Goal: Information Seeking & Learning: Learn about a topic

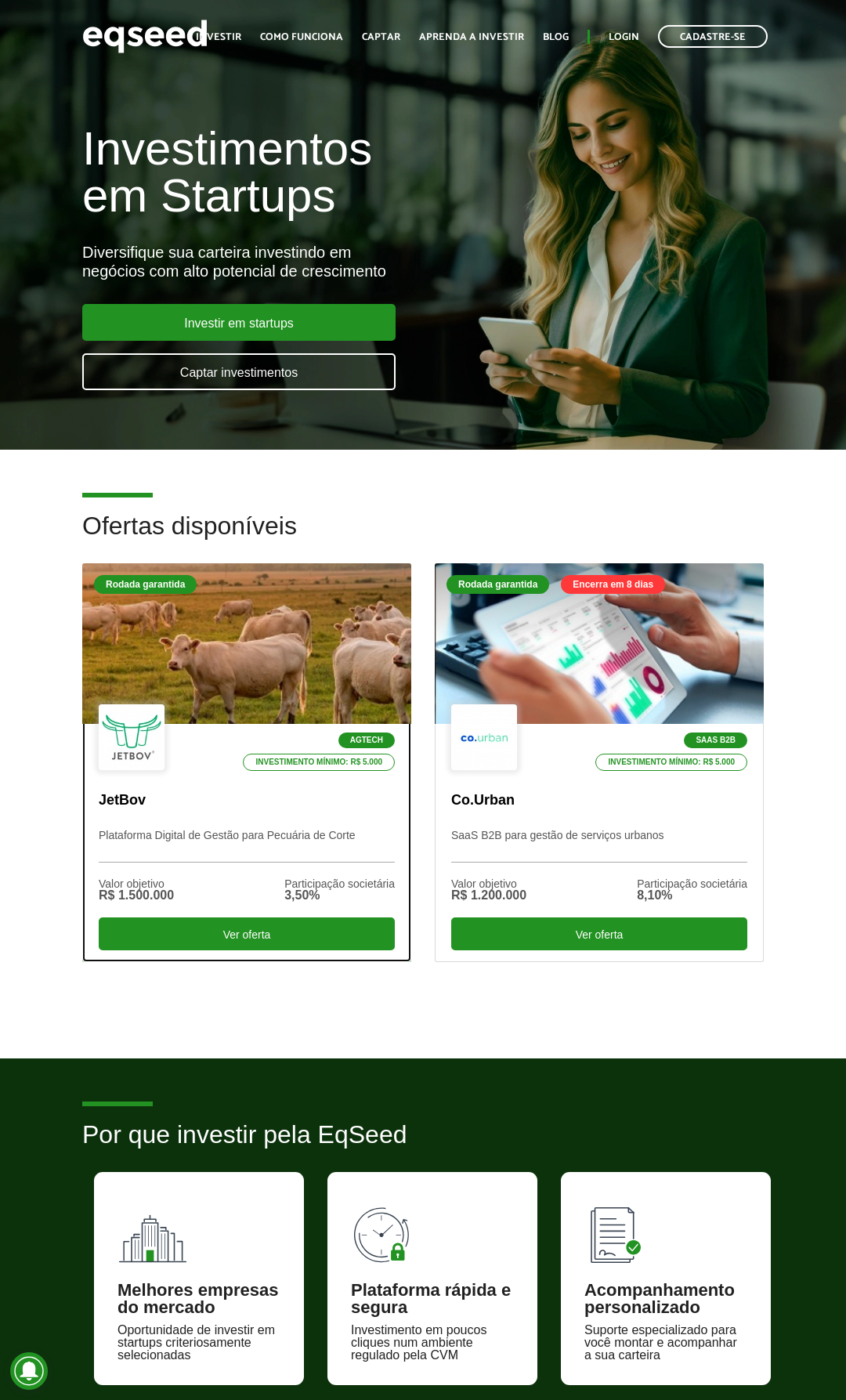
click at [279, 657] on div at bounding box center [247, 644] width 394 height 193
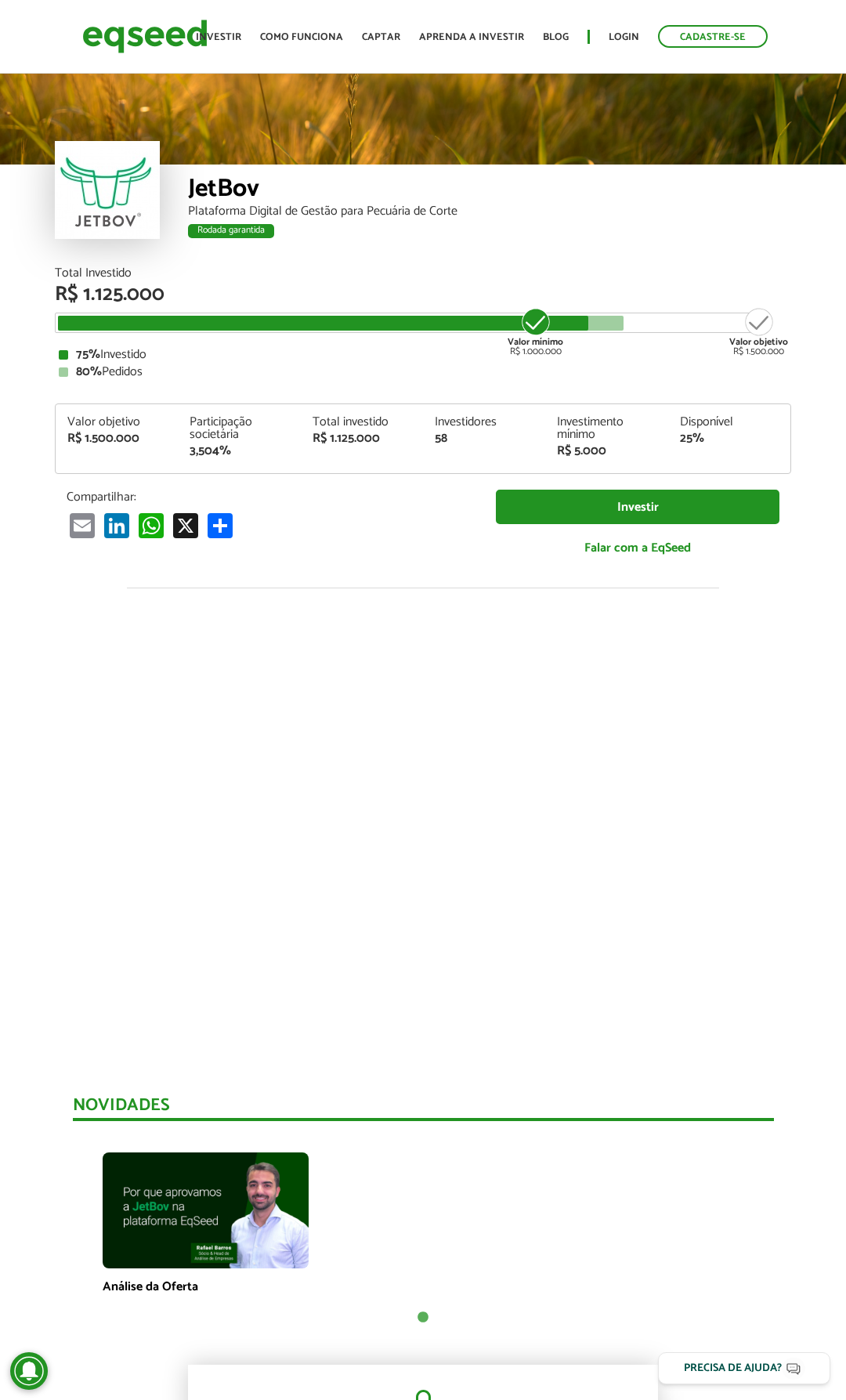
click at [226, 187] on div "JetBov" at bounding box center [489, 191] width 603 height 29
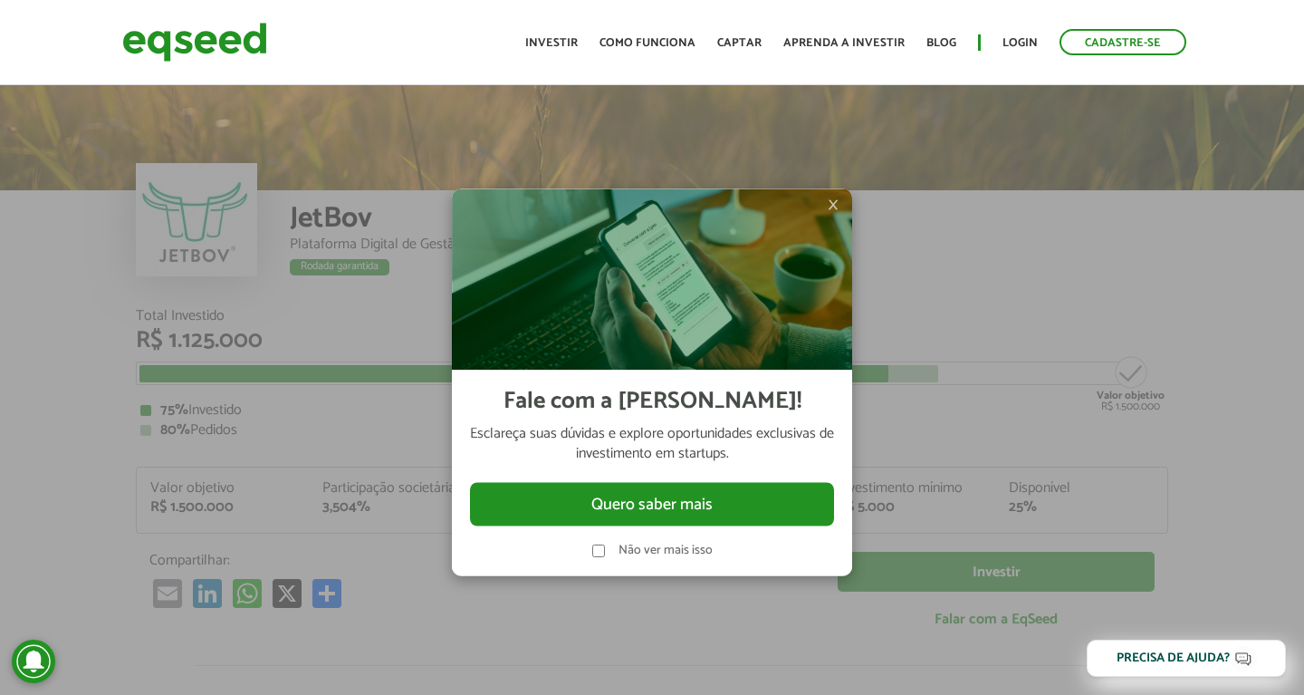
drag, startPoint x: 837, startPoint y: 206, endPoint x: 796, endPoint y: 191, distance: 43.3
click at [837, 205] on span "×" at bounding box center [833, 205] width 11 height 22
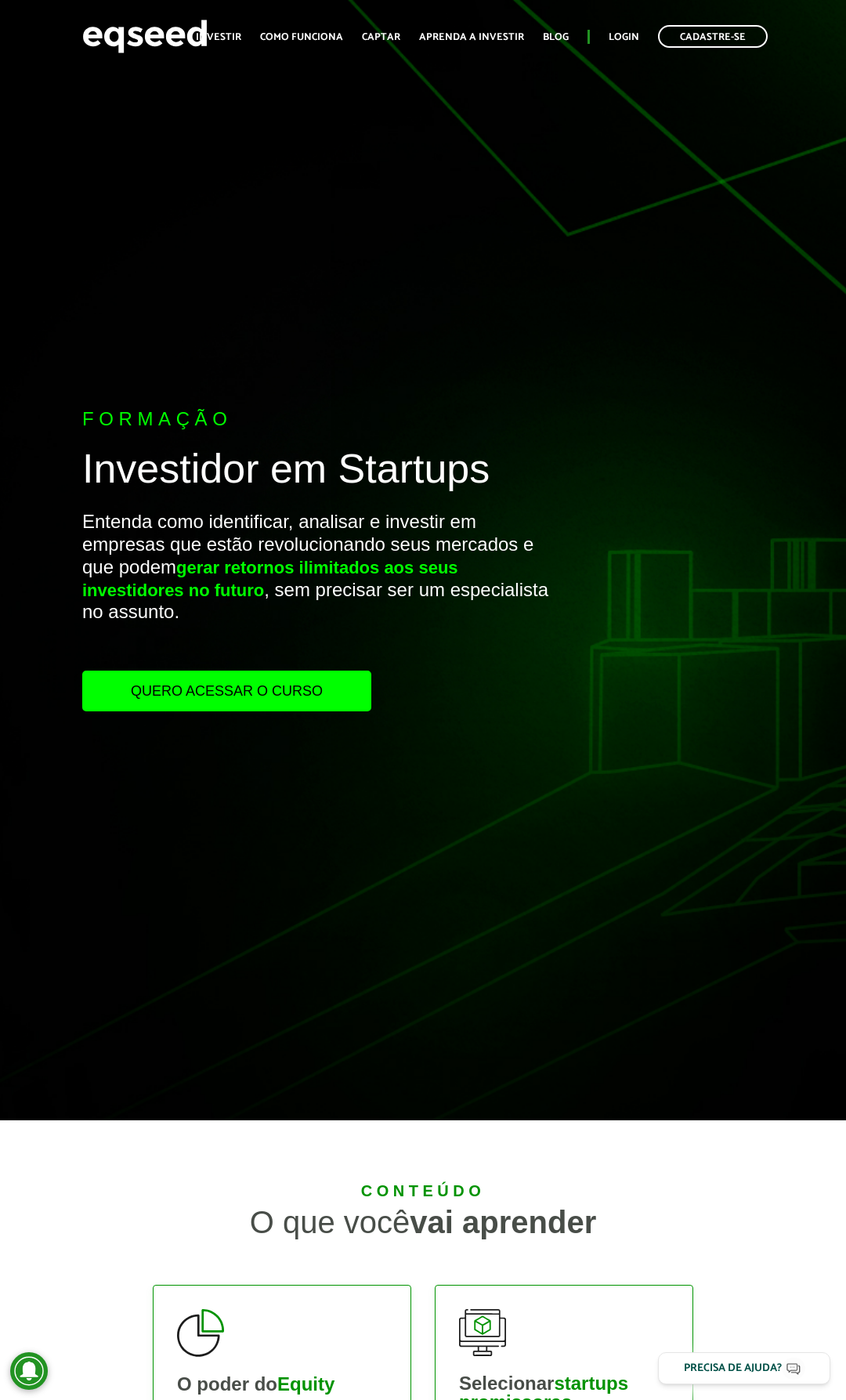
click at [244, 675] on link "Quero acessar o curso" at bounding box center [227, 690] width 289 height 41
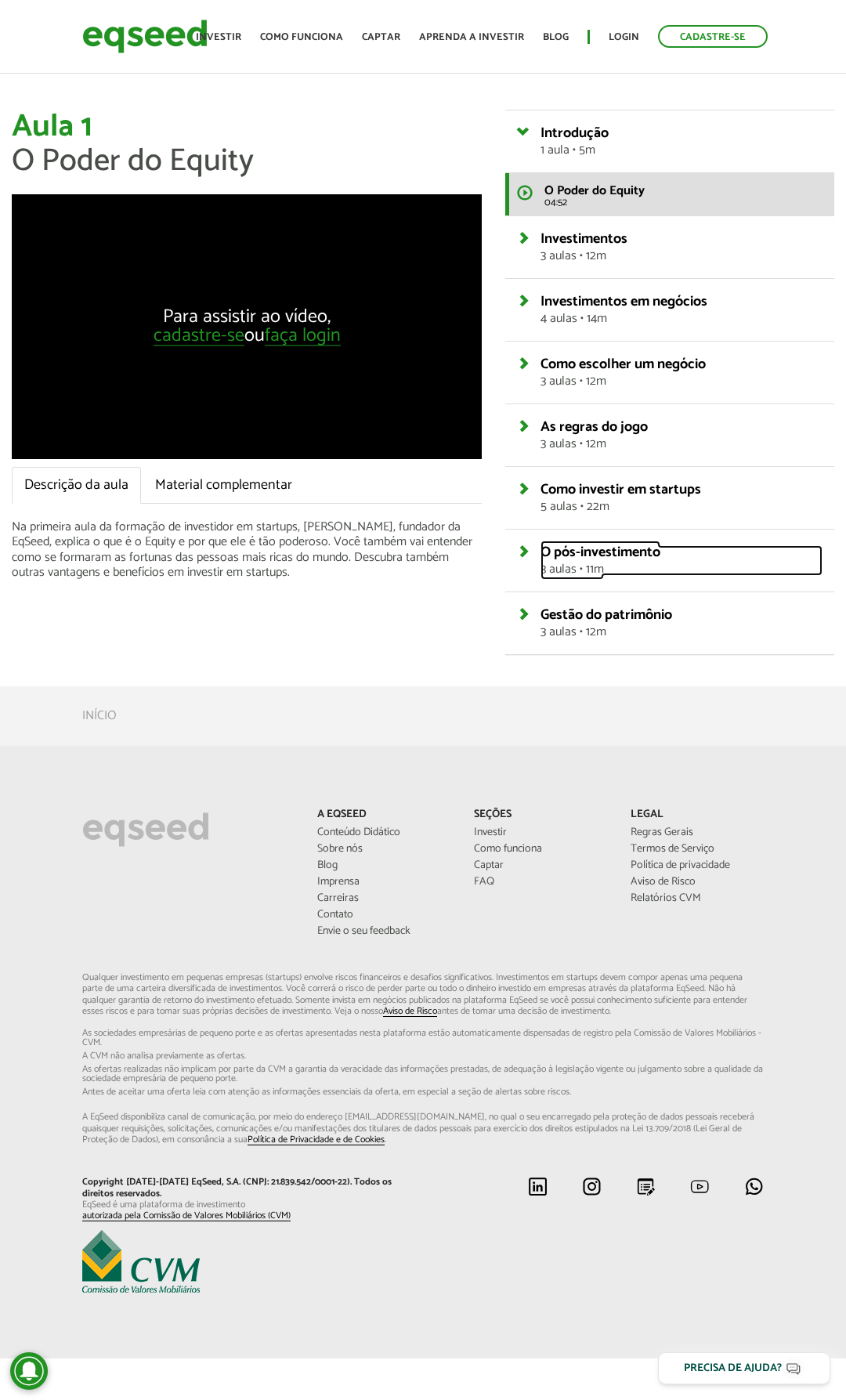
click at [554, 558] on span "O pós-investimento" at bounding box center [600, 552] width 120 height 23
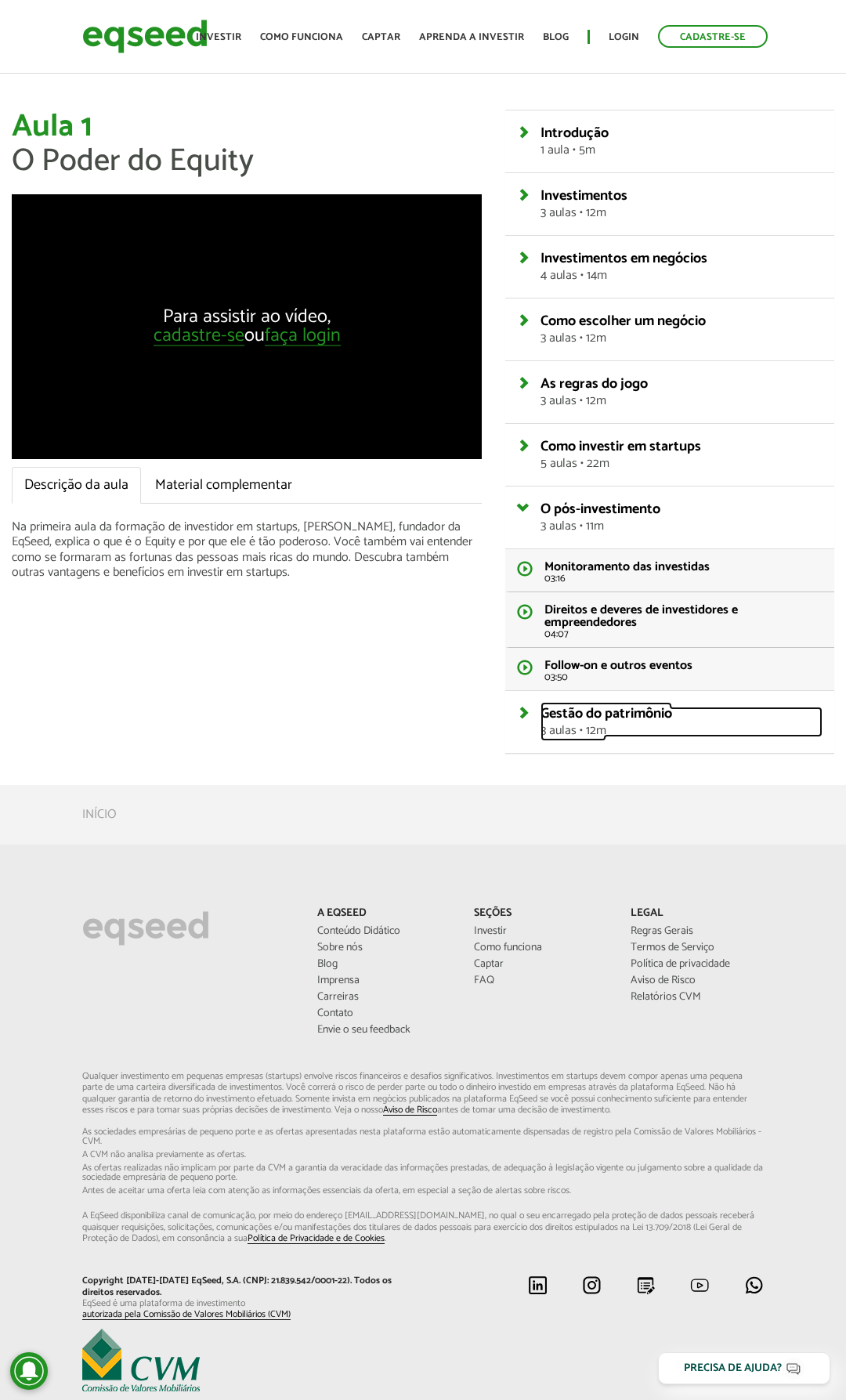
click at [548, 714] on span "Gestão do patrimônio" at bounding box center [606, 713] width 131 height 23
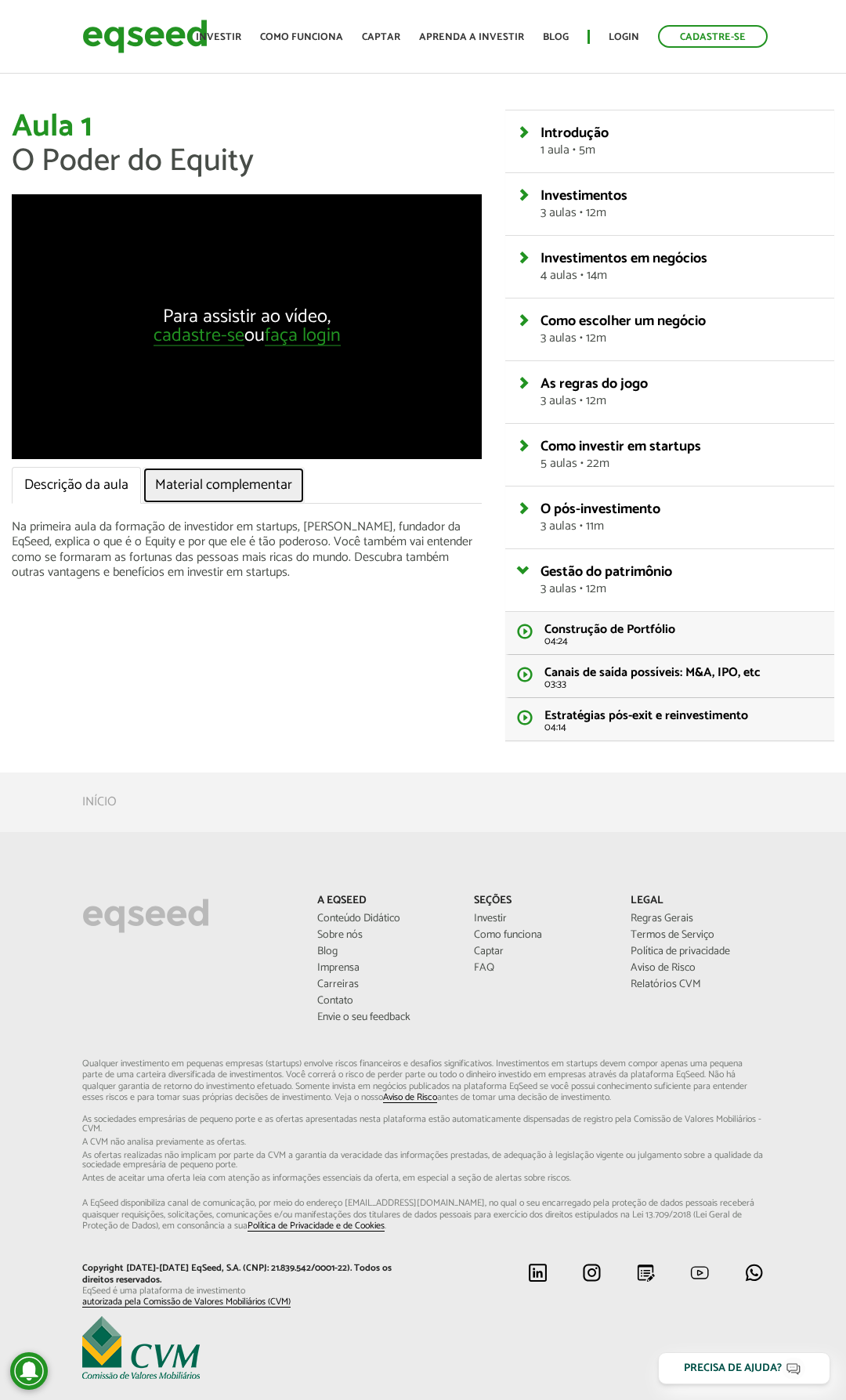
click at [228, 475] on link "Material complementar" at bounding box center [223, 485] width 162 height 37
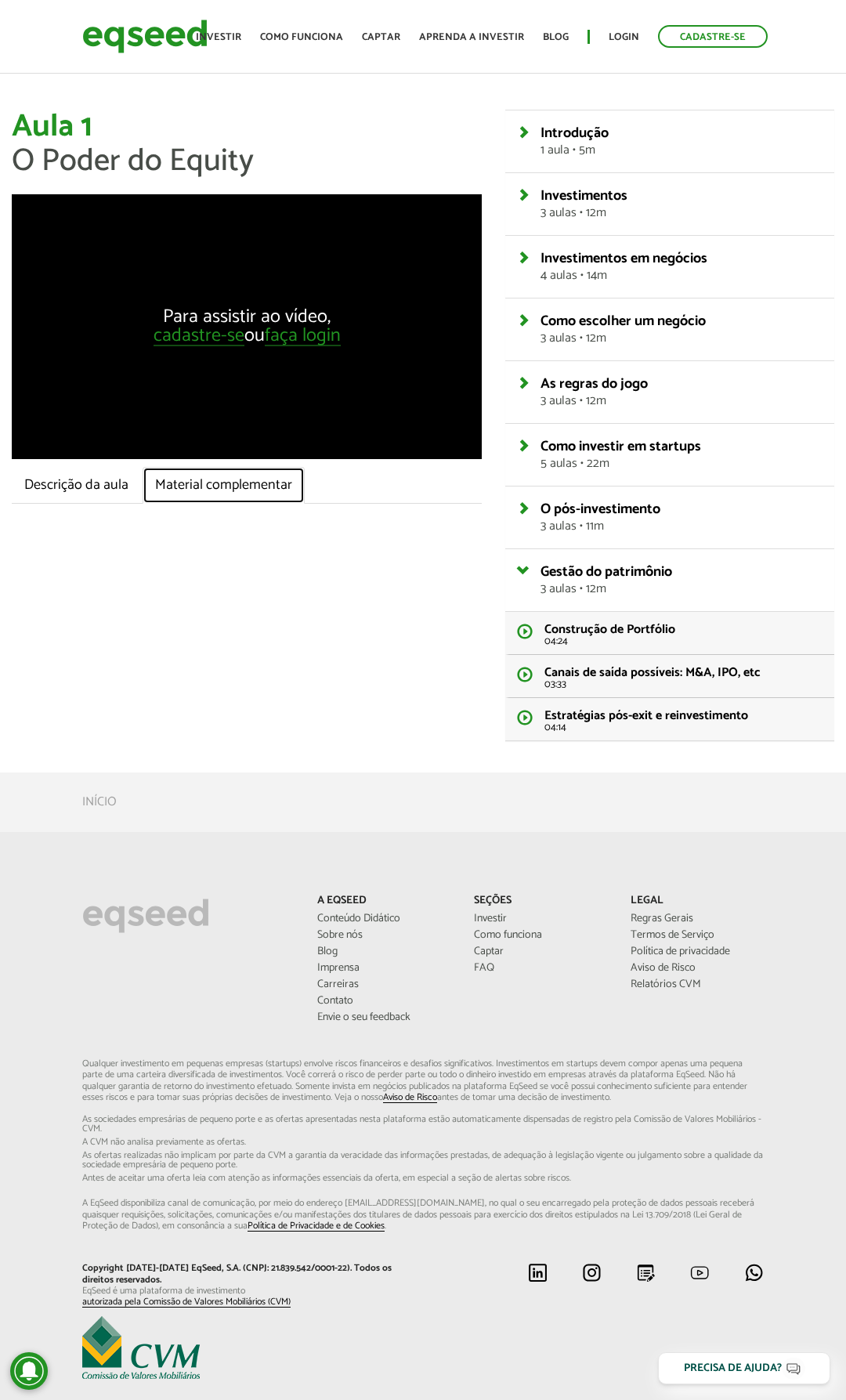
click at [185, 492] on link "Material complementar" at bounding box center [223, 485] width 162 height 37
click at [50, 490] on link "Descrição da aula" at bounding box center [76, 485] width 129 height 37
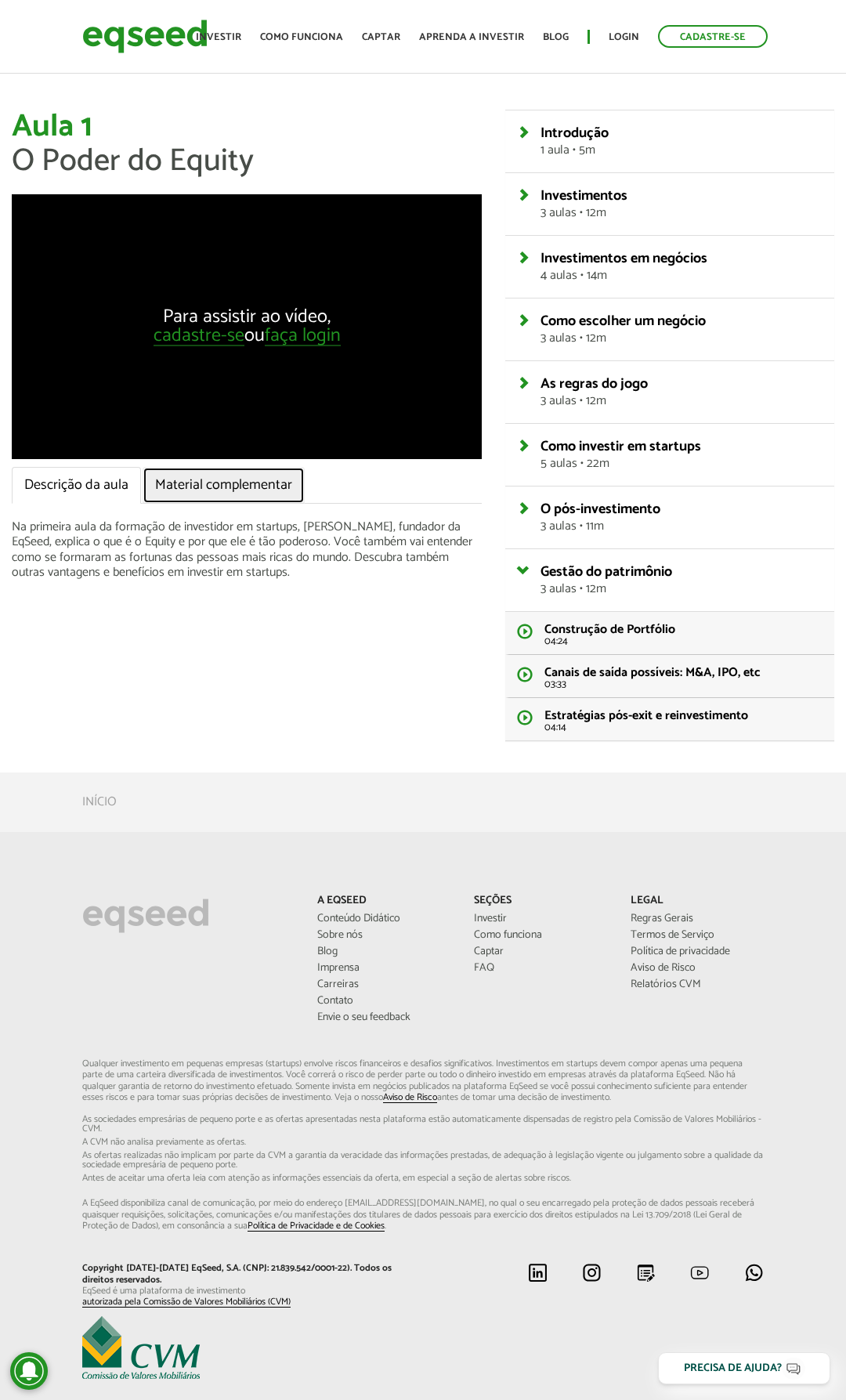
click at [177, 495] on link "Material complementar" at bounding box center [223, 485] width 162 height 37
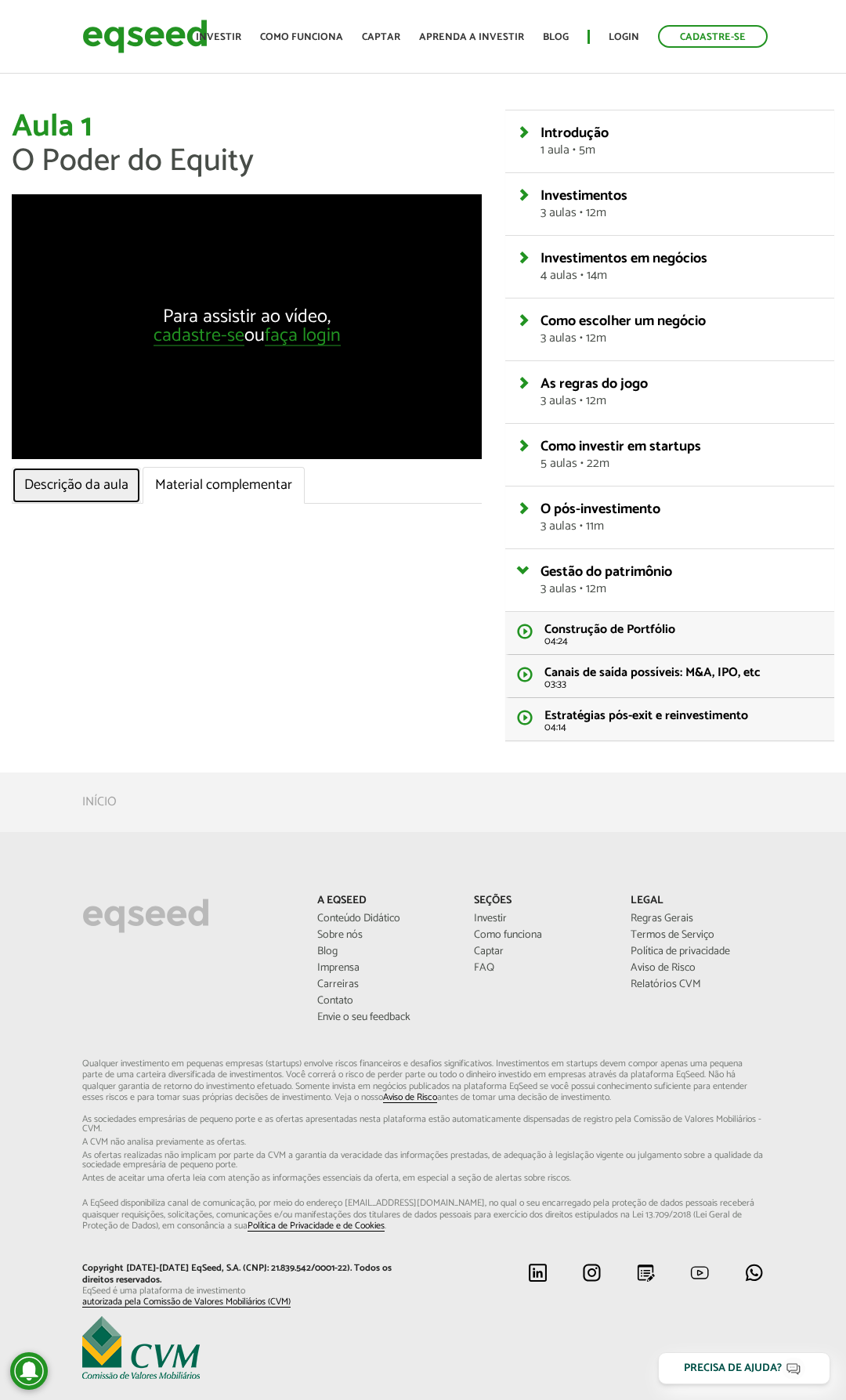
click at [91, 495] on link "Descrição da aula" at bounding box center [76, 485] width 129 height 37
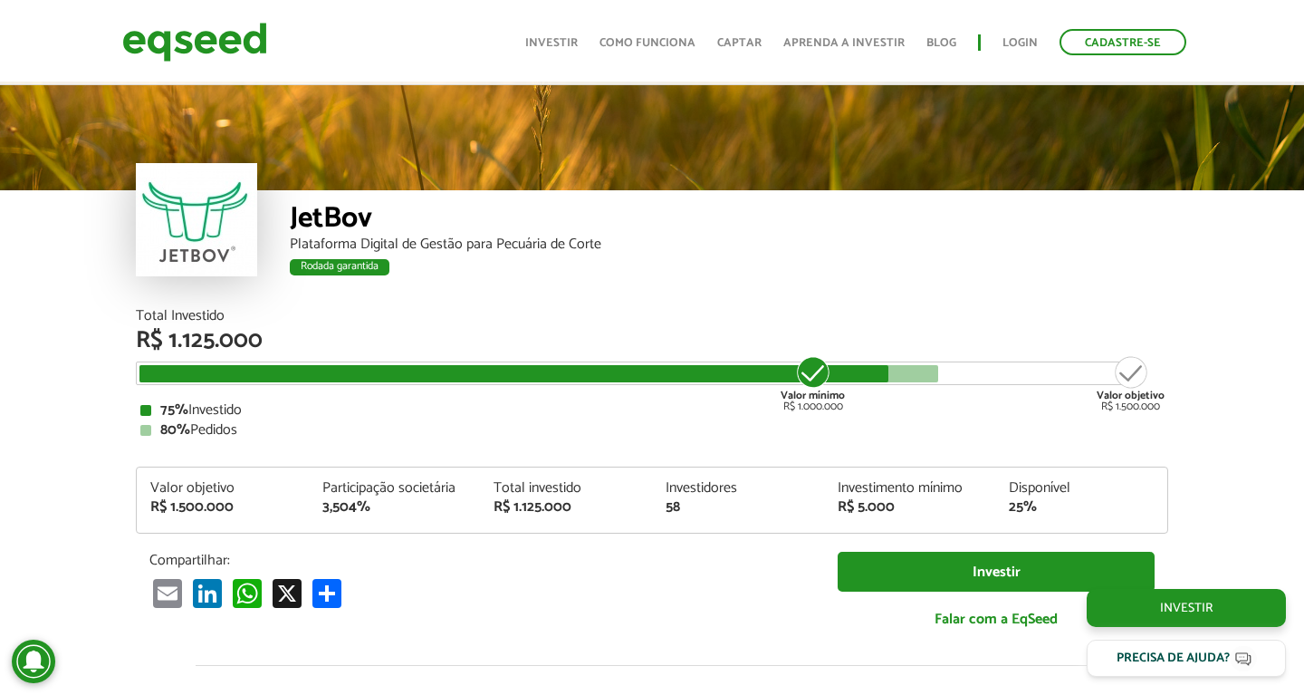
scroll to position [2110, 0]
